Goal: Check status: Check status

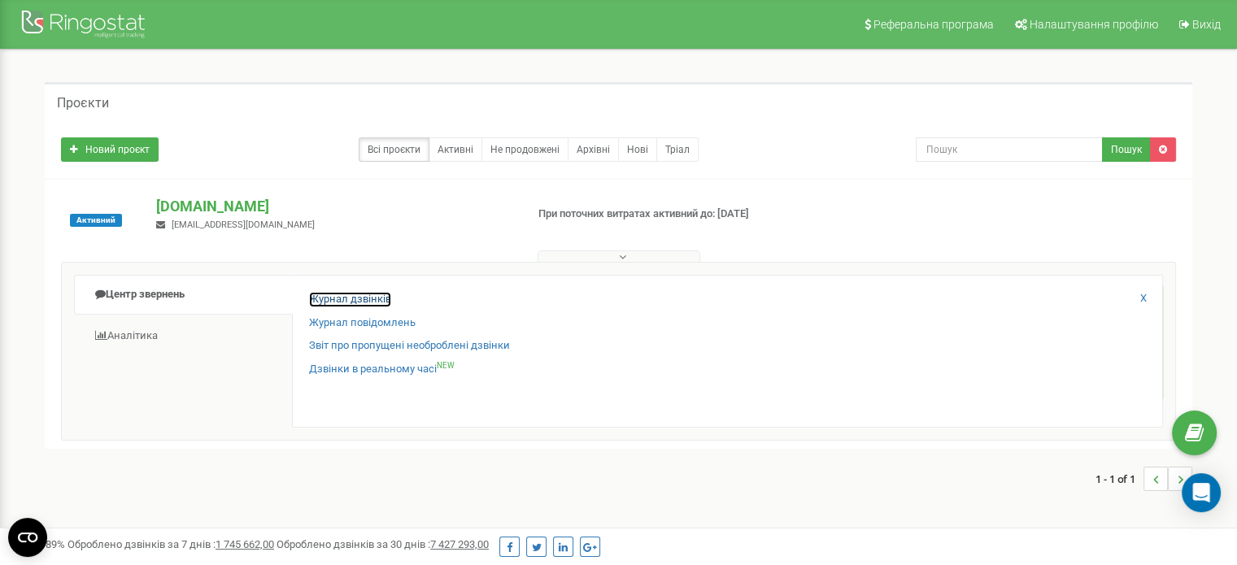
click at [340, 298] on link "Журнал дзвінків" at bounding box center [350, 299] width 82 height 15
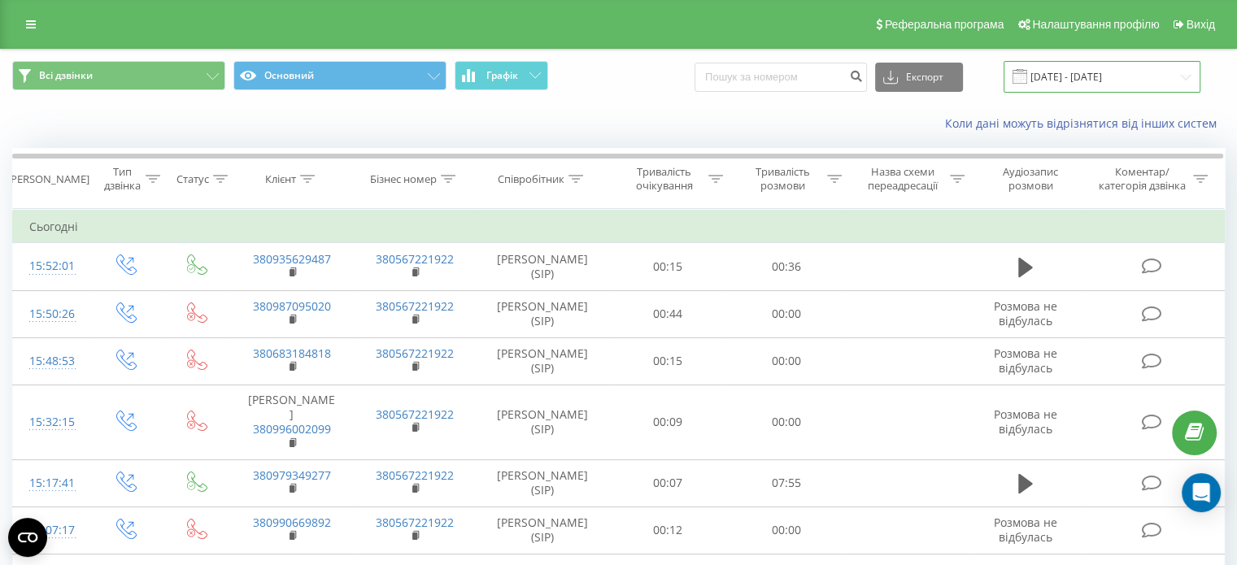
click at [1069, 78] on input "23.08.2025 - 23.09.2025" at bounding box center [1102, 77] width 197 height 32
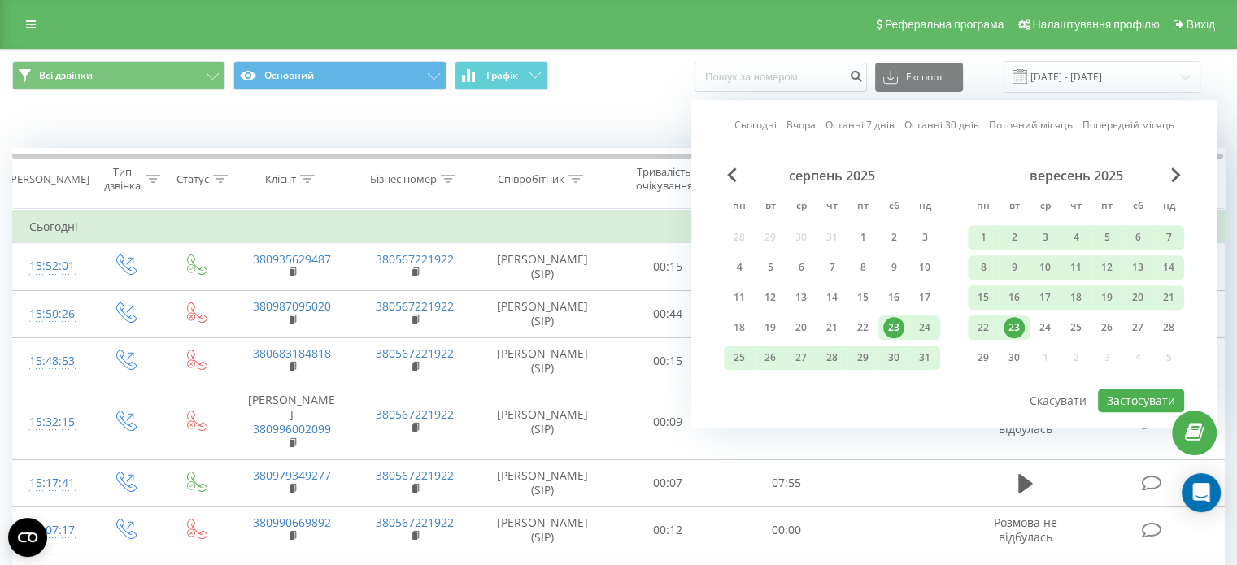
drag, startPoint x: 1013, startPoint y: 329, endPoint x: 1040, endPoint y: 344, distance: 31.7
click at [1014, 329] on div "23" at bounding box center [1014, 327] width 21 height 21
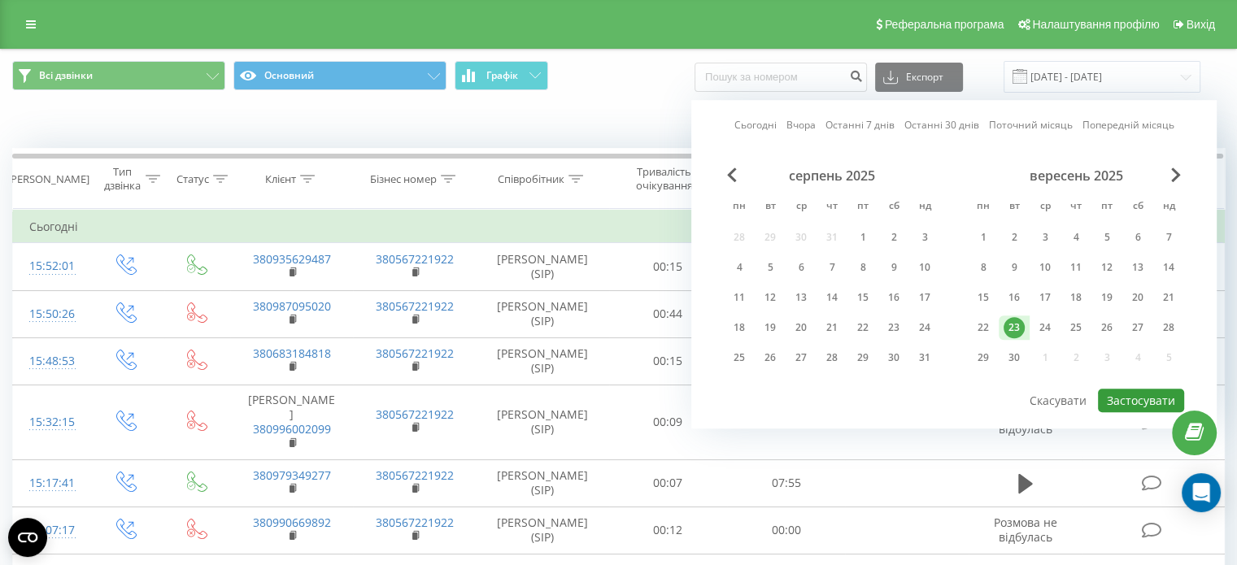
click at [1137, 389] on button "Застосувати" at bounding box center [1141, 401] width 86 height 24
type input "23.09.2025 - 23.09.2025"
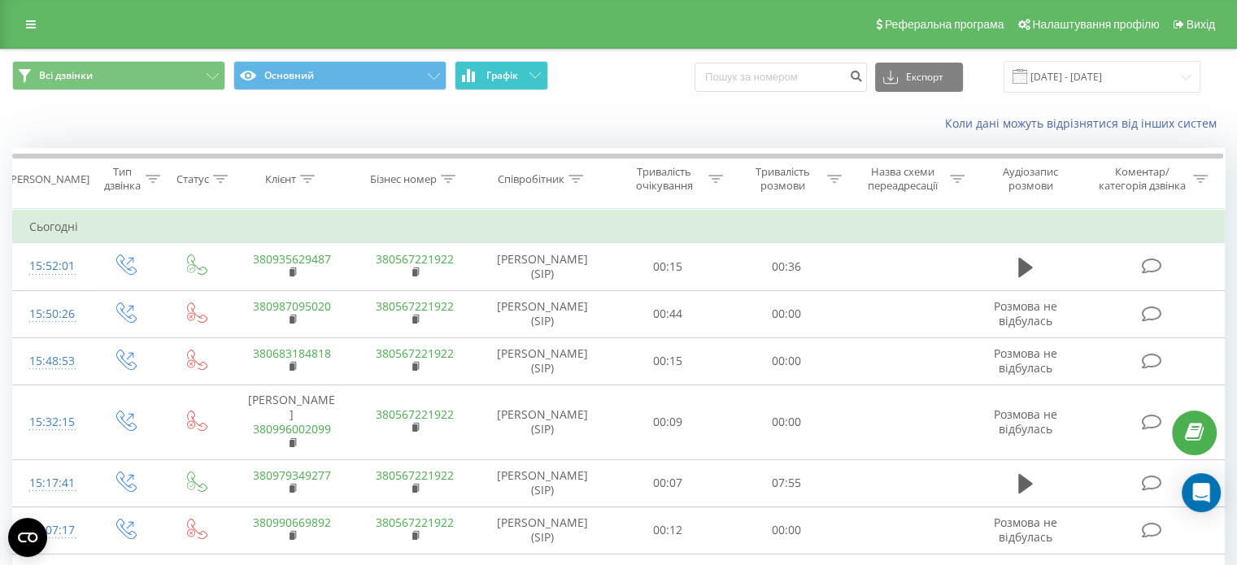
click at [476, 80] on button "Графік" at bounding box center [502, 75] width 94 height 29
